Goal: Transaction & Acquisition: Purchase product/service

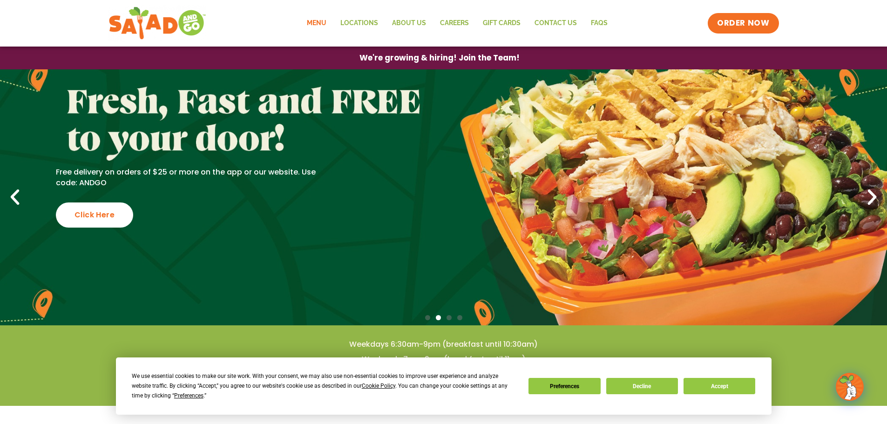
click at [323, 23] on link "Menu" at bounding box center [317, 23] width 34 height 21
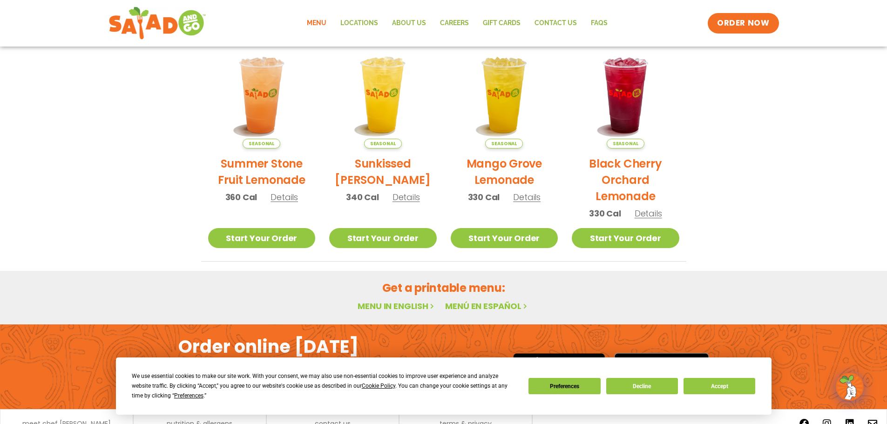
scroll to position [499, 0]
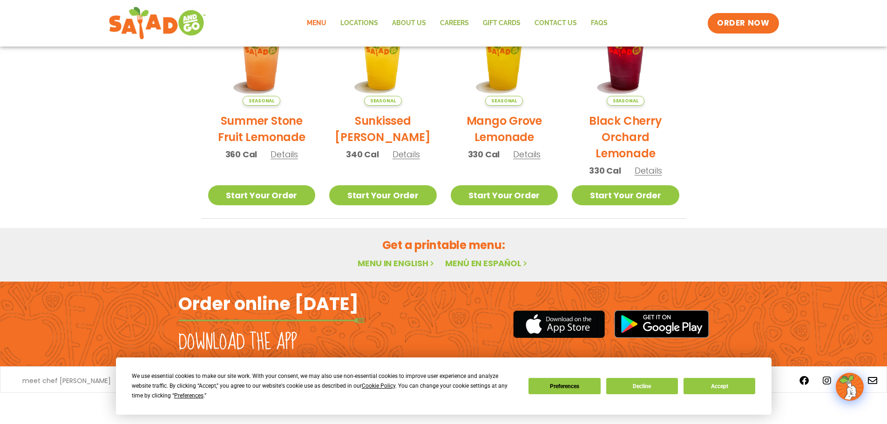
click at [388, 263] on link "Menu in English" at bounding box center [397, 264] width 78 height 12
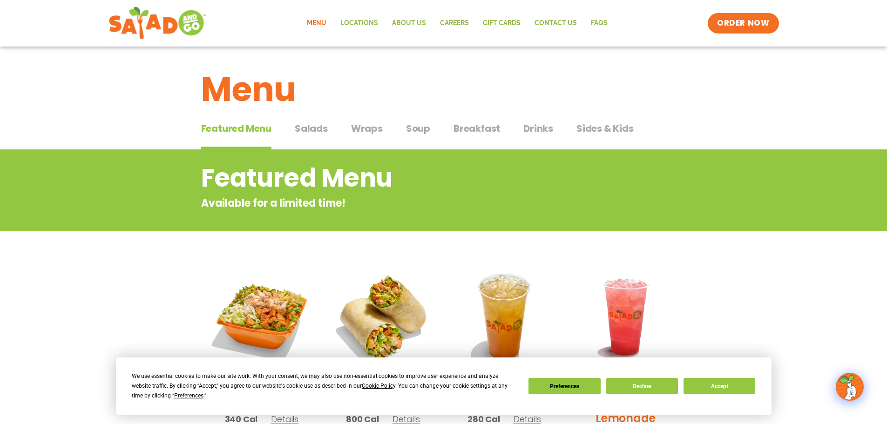
click at [310, 131] on span "Salads" at bounding box center [311, 129] width 33 height 14
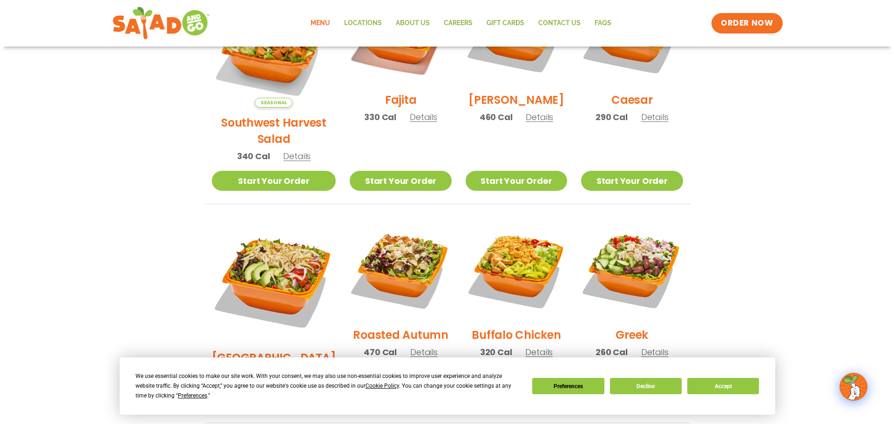
scroll to position [373, 0]
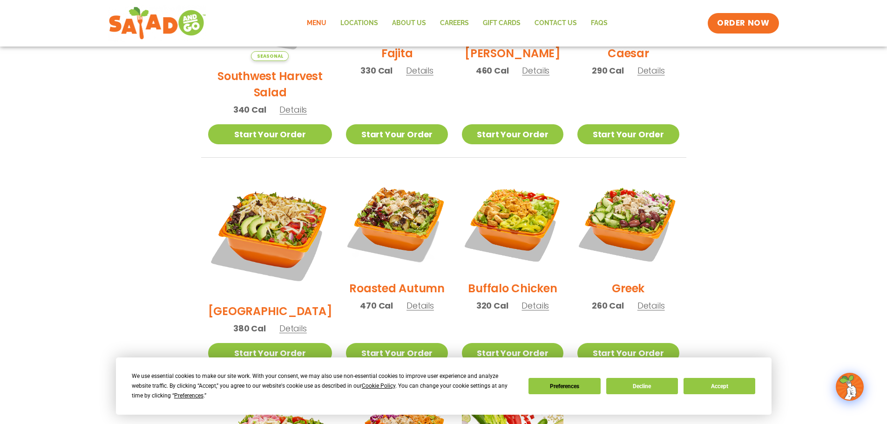
click at [503, 59] on h2 "[PERSON_NAME]" at bounding box center [513, 53] width 96 height 16
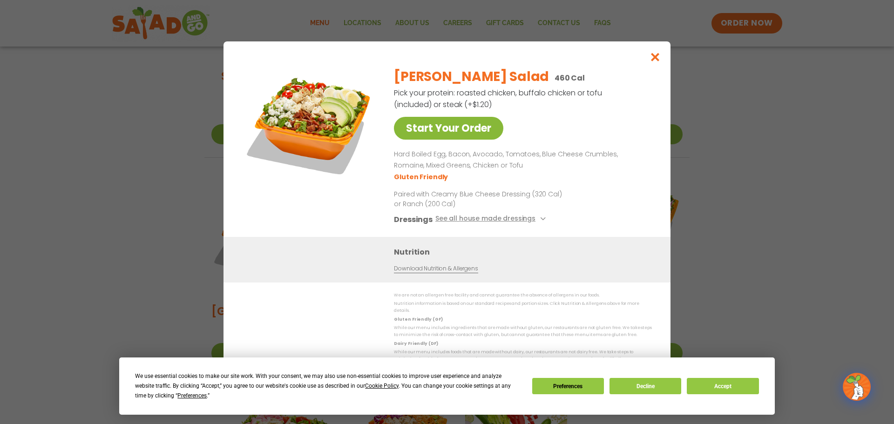
click at [468, 137] on link "Start Your Order" at bounding box center [448, 128] width 109 height 23
